Goal: Transaction & Acquisition: Obtain resource

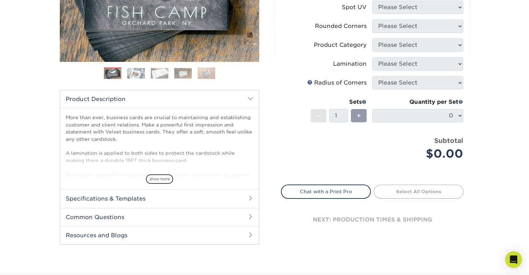
scroll to position [146, 0]
click at [159, 177] on span "show more" at bounding box center [159, 178] width 27 height 9
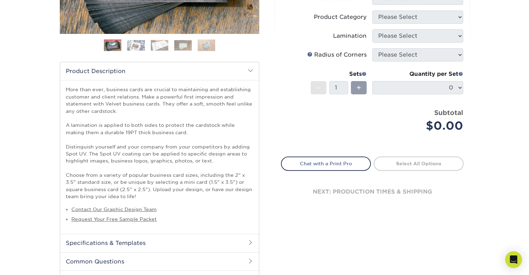
scroll to position [177, 0]
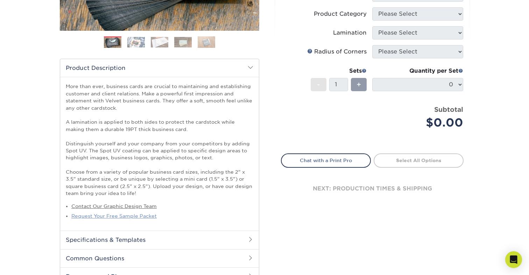
click at [144, 213] on link "Request Your Free Sample Packet" at bounding box center [113, 216] width 85 height 6
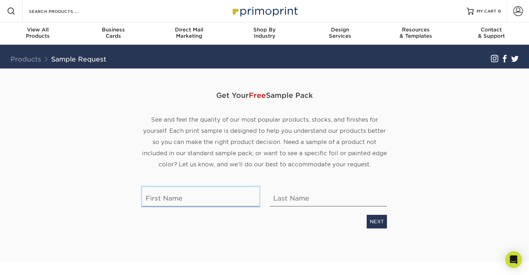
click at [196, 198] on input "text" at bounding box center [200, 197] width 117 height 20
type input "Brian"
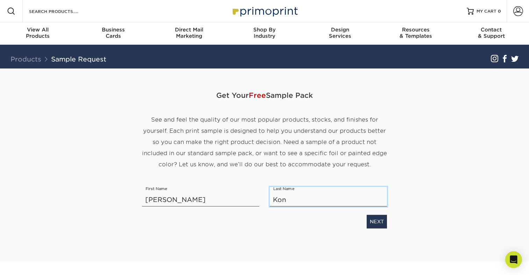
type input "Kong"
click at [378, 224] on link "NEXT" at bounding box center [376, 221] width 20 height 13
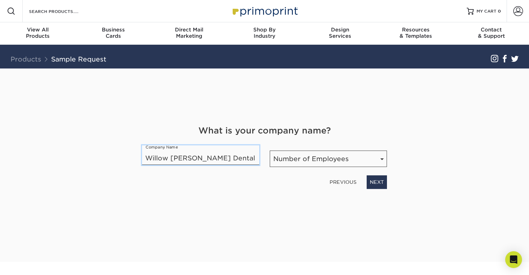
type input "Willow Glen Dental"
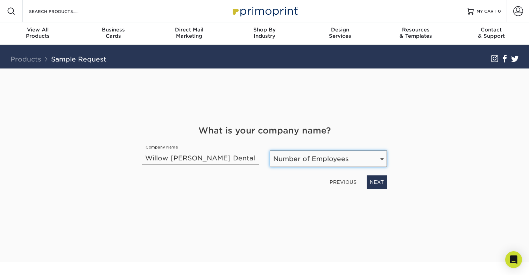
select select "11-50"
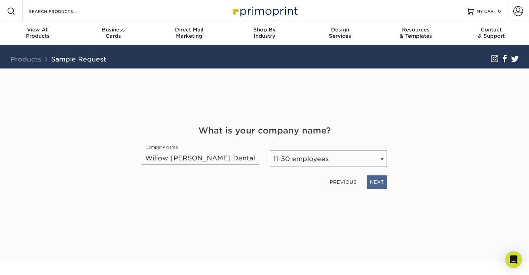
click at [378, 182] on link "NEXT" at bounding box center [376, 181] width 20 height 13
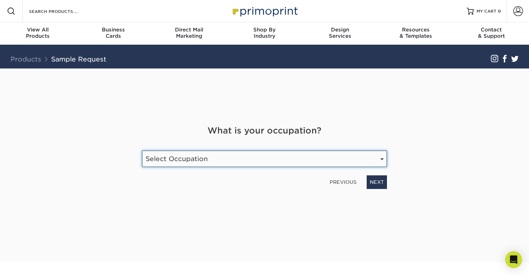
click at [325, 158] on select "Select Occupation Agency Automotive Blogger Cleaning Services Construction Educ…" at bounding box center [264, 159] width 245 height 16
select select "Health Care"
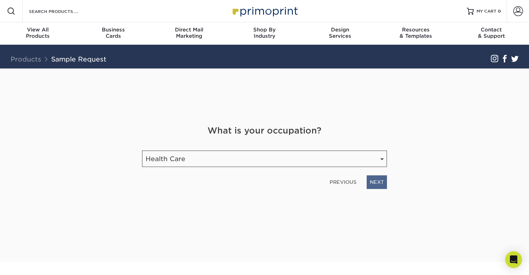
click at [375, 184] on link "NEXT" at bounding box center [376, 181] width 20 height 13
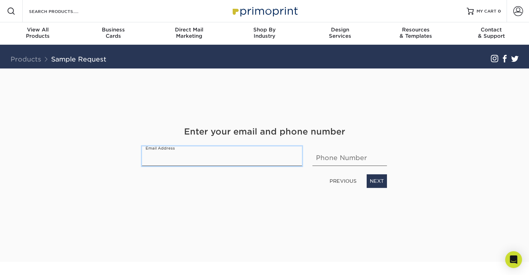
type input "drbrian@willowglendental.com"
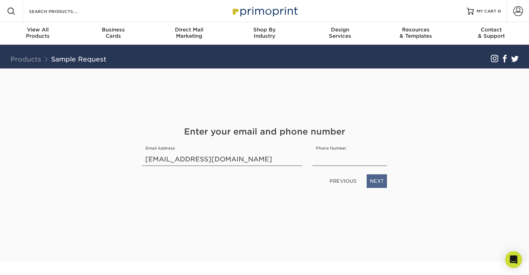
click at [374, 178] on link "NEXT" at bounding box center [376, 180] width 20 height 13
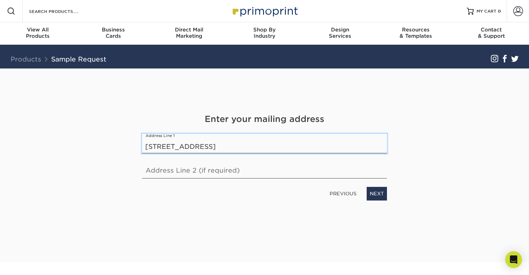
type input "792 Meridian Way"
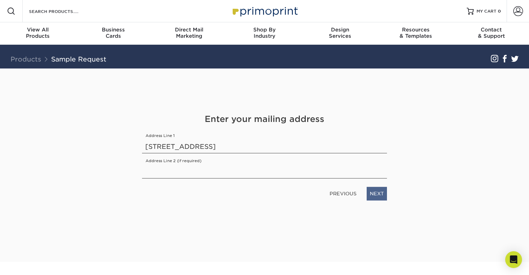
click at [376, 192] on link "NEXT" at bounding box center [376, 193] width 20 height 13
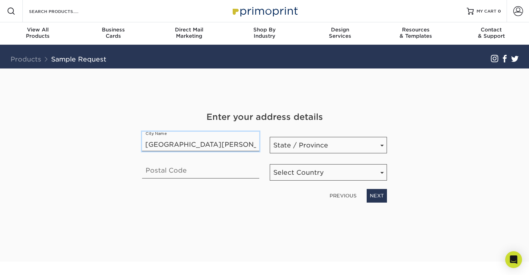
type input "San Jose"
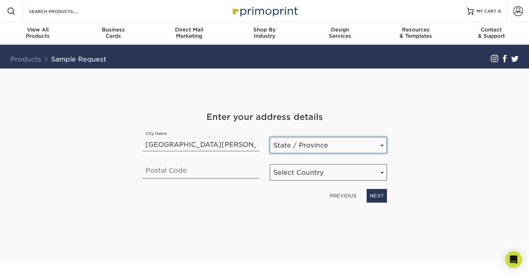
select select "CA"
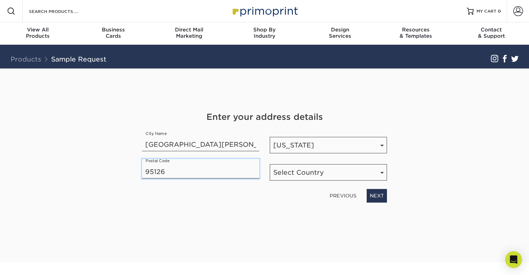
type input "95126"
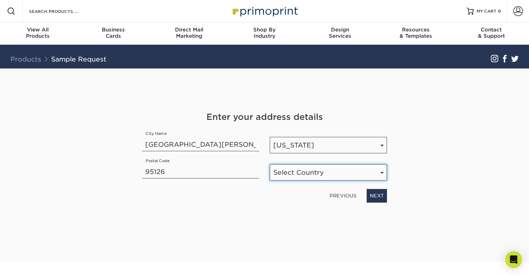
select select "US"
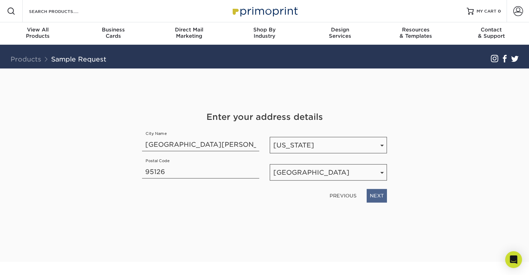
click at [381, 197] on link "NEXT" at bounding box center [376, 195] width 20 height 13
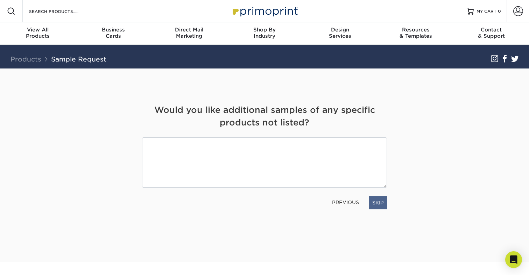
click at [378, 204] on link "SKIP" at bounding box center [378, 202] width 18 height 13
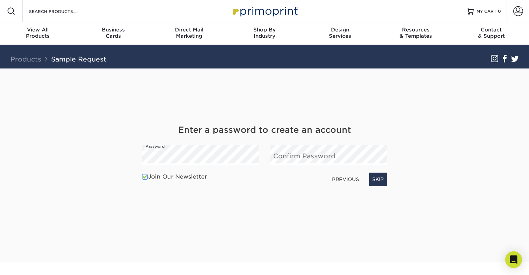
click at [415, 163] on div "Get Your Free Sample Pack See and feel the quality of our most popular products…" at bounding box center [264, 165] width 409 height 193
click at [378, 177] on link "SKIP" at bounding box center [378, 179] width 18 height 13
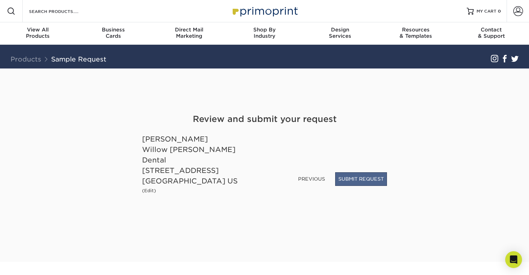
click at [353, 182] on button "SUBMIT REQUEST" at bounding box center [361, 178] width 52 height 13
